Goal: Transaction & Acquisition: Purchase product/service

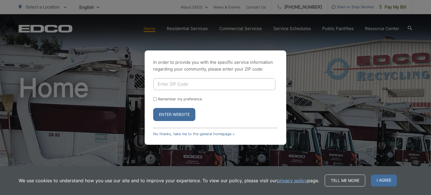
click at [198, 82] on input "Enter ZIP Code" at bounding box center [214, 84] width 122 height 12
type input "91942"
click at [157, 99] on div "Remember my preference" at bounding box center [215, 99] width 125 height 4
click at [157, 99] on input "Remember my preference" at bounding box center [155, 99] width 4 height 4
checkbox input "true"
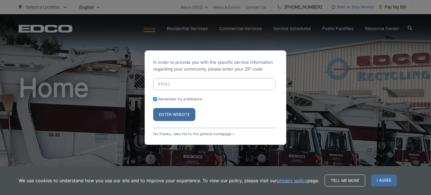
click at [170, 109] on button "Enter Website" at bounding box center [174, 114] width 42 height 13
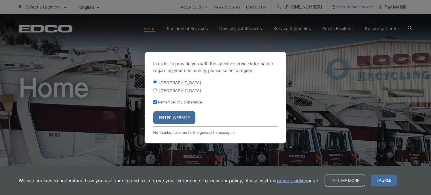
click at [168, 113] on button "Enter Website" at bounding box center [174, 117] width 42 height 13
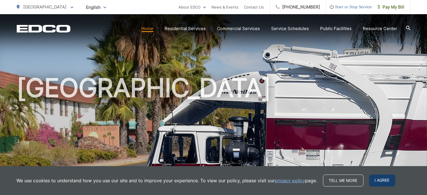
click at [377, 179] on span "I agree" at bounding box center [382, 180] width 26 height 12
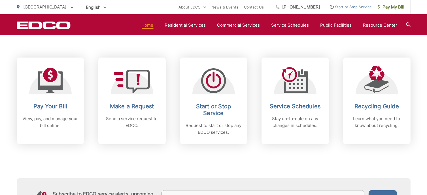
scroll to position [223, 0]
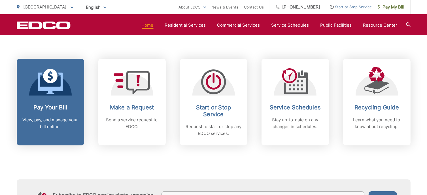
click at [47, 107] on h2 "Pay Your Bill" at bounding box center [50, 107] width 56 height 7
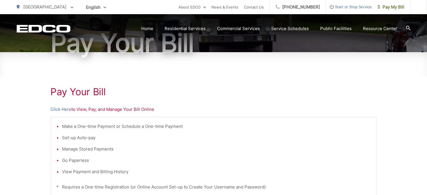
scroll to position [63, 0]
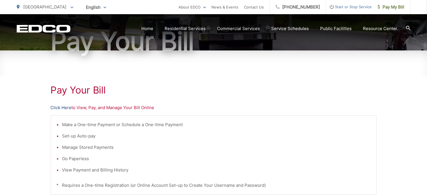
click at [66, 108] on link "Click Here" at bounding box center [61, 107] width 21 height 7
